Goal: Find specific page/section: Find specific page/section

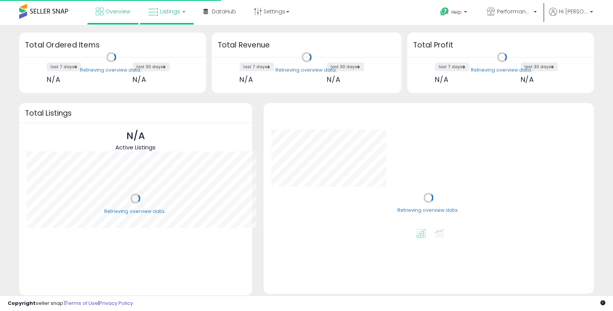
click at [162, 15] on span "Listings" at bounding box center [170, 12] width 20 height 8
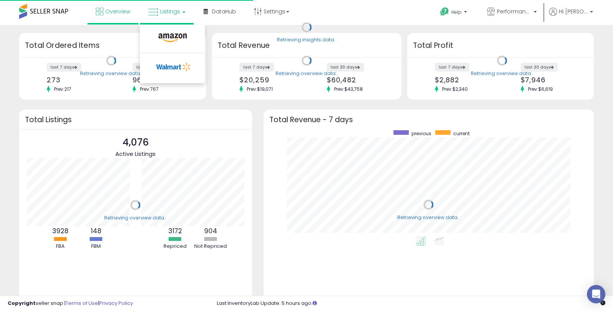
scroll to position [106, 315]
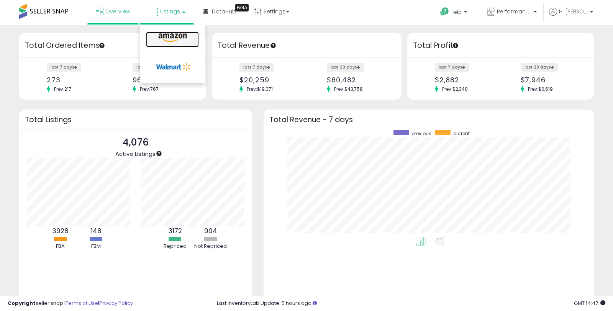
click at [169, 44] on link at bounding box center [172, 39] width 53 height 15
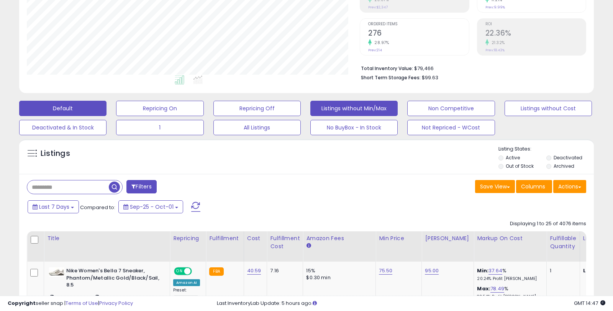
scroll to position [148, 0]
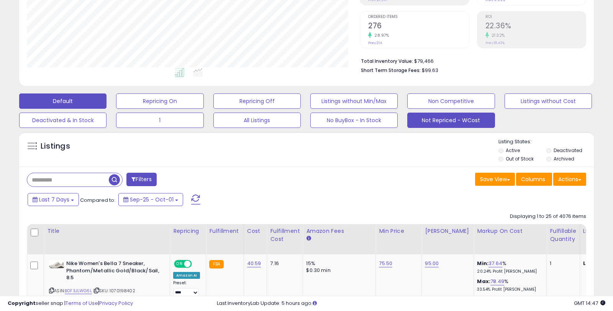
click at [454, 123] on button "Not Repriced - WCost" at bounding box center [450, 120] width 87 height 15
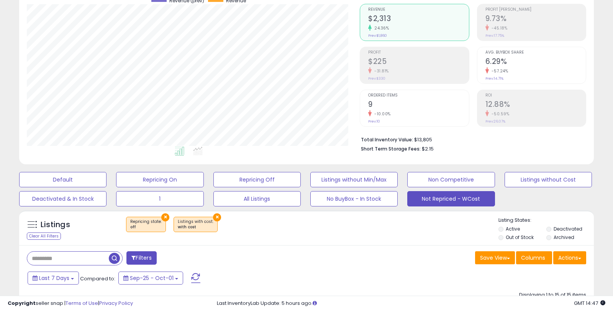
scroll to position [85, 0]
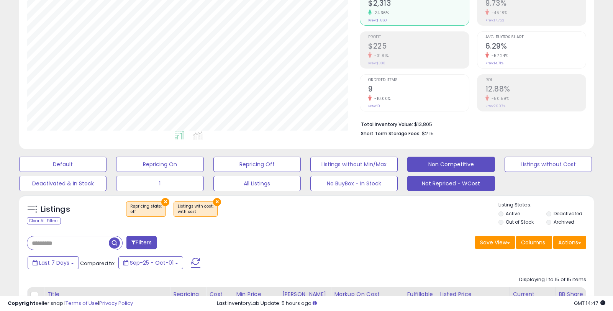
click at [442, 167] on button "Non Competitive" at bounding box center [450, 164] width 87 height 15
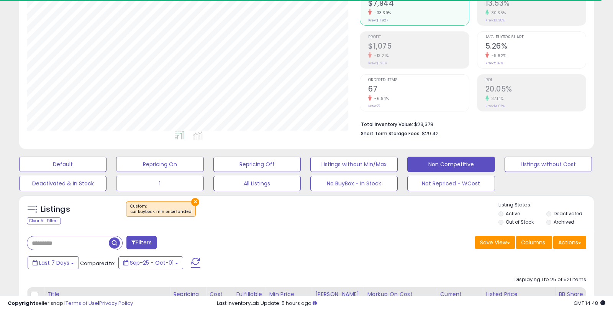
scroll to position [157, 332]
